Goal: Transaction & Acquisition: Purchase product/service

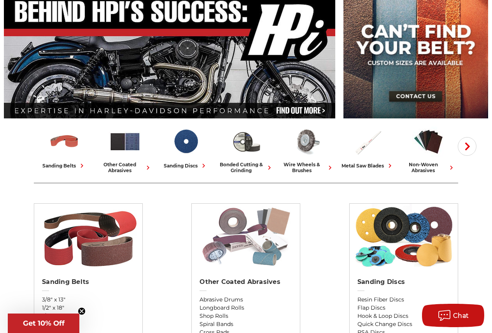
scroll to position [156, 0]
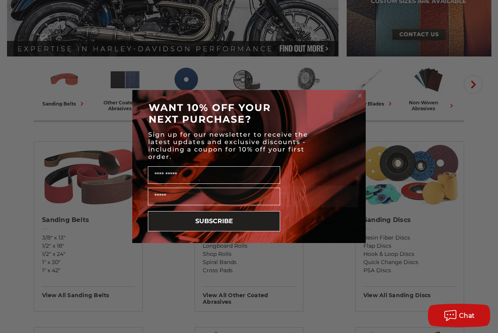
click at [361, 94] on circle "Close dialog" at bounding box center [360, 95] width 7 height 7
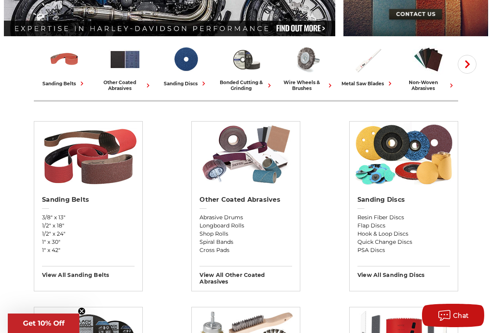
scroll to position [195, 0]
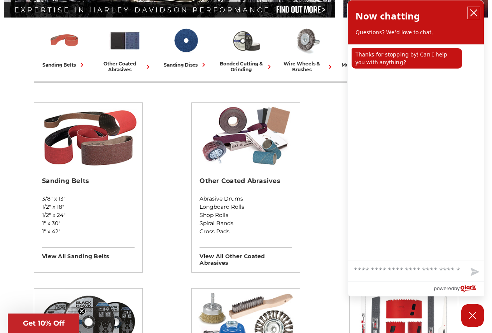
click at [474, 9] on button "close chatbox" at bounding box center [474, 13] width 12 height 12
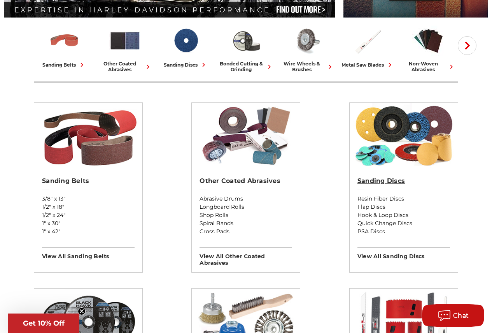
click at [380, 180] on h2 "Sanding Discs" at bounding box center [404, 181] width 93 height 8
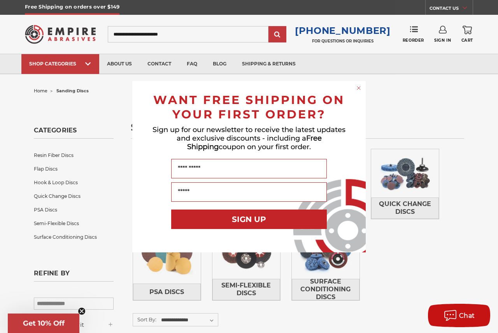
click at [359, 88] on icon "Close dialog" at bounding box center [358, 87] width 3 height 3
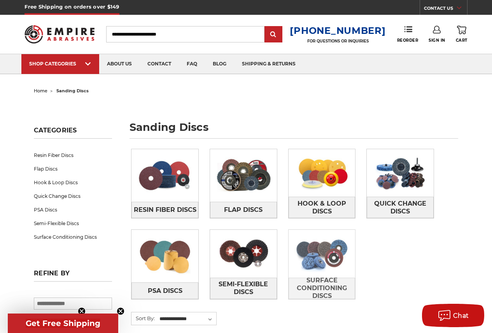
click at [330, 257] on img at bounding box center [322, 253] width 67 height 47
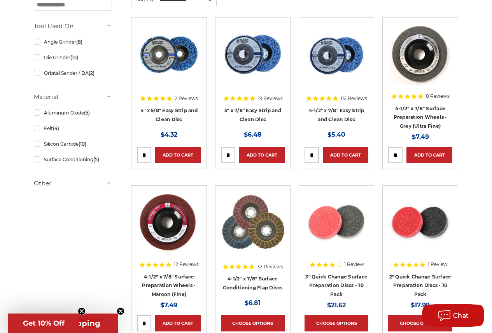
scroll to position [78, 0]
